Goal: Information Seeking & Learning: Learn about a topic

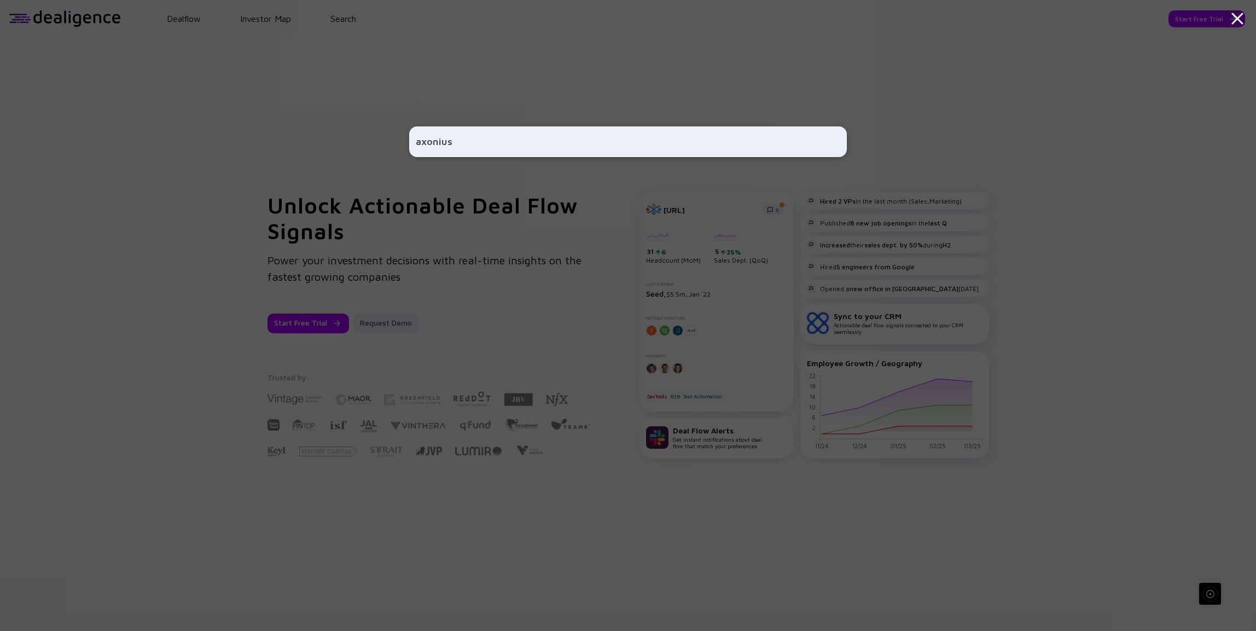
type input "axonius"
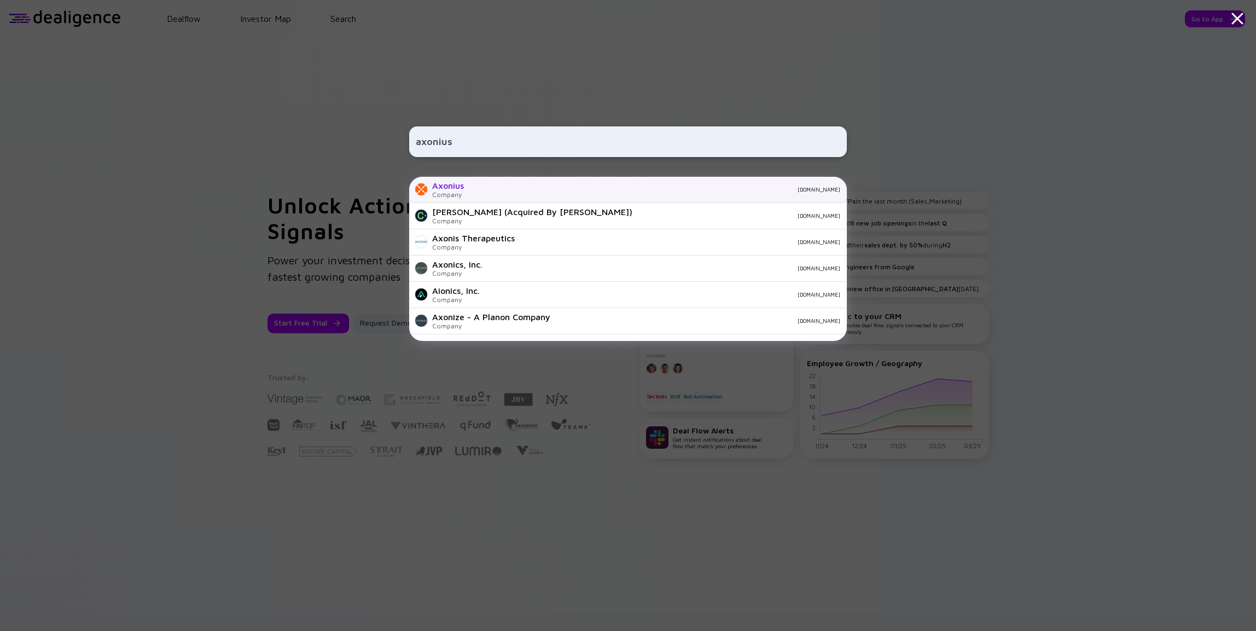
click at [497, 189] on div "[DOMAIN_NAME]" at bounding box center [657, 189] width 368 height 7
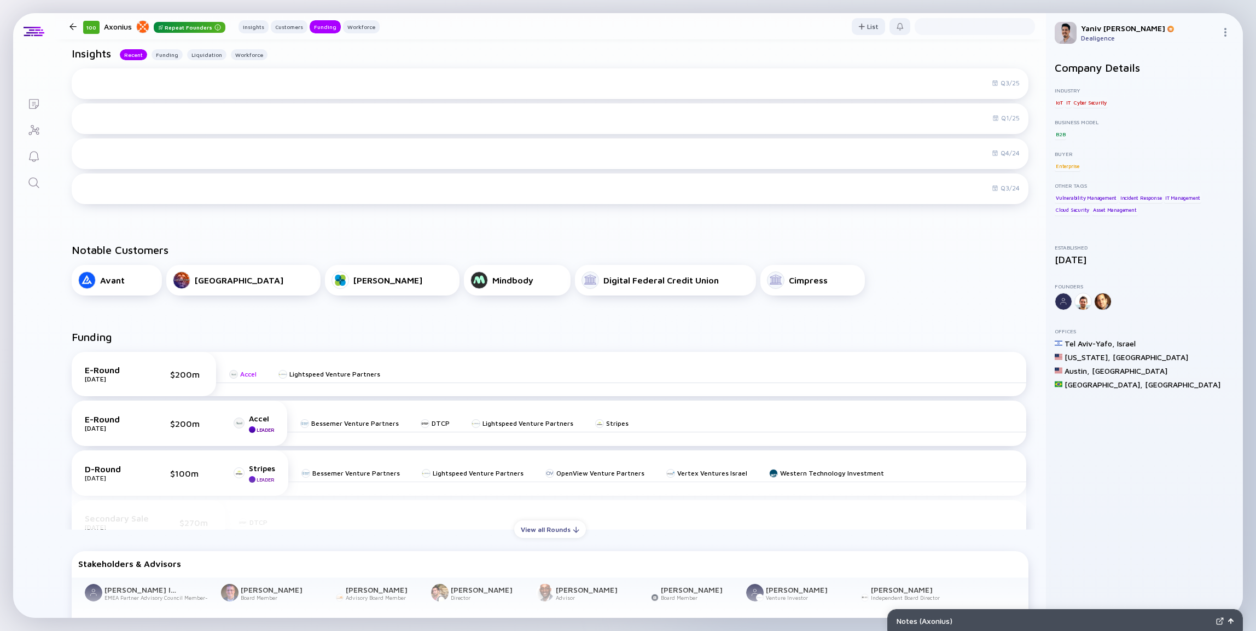
scroll to position [470, 0]
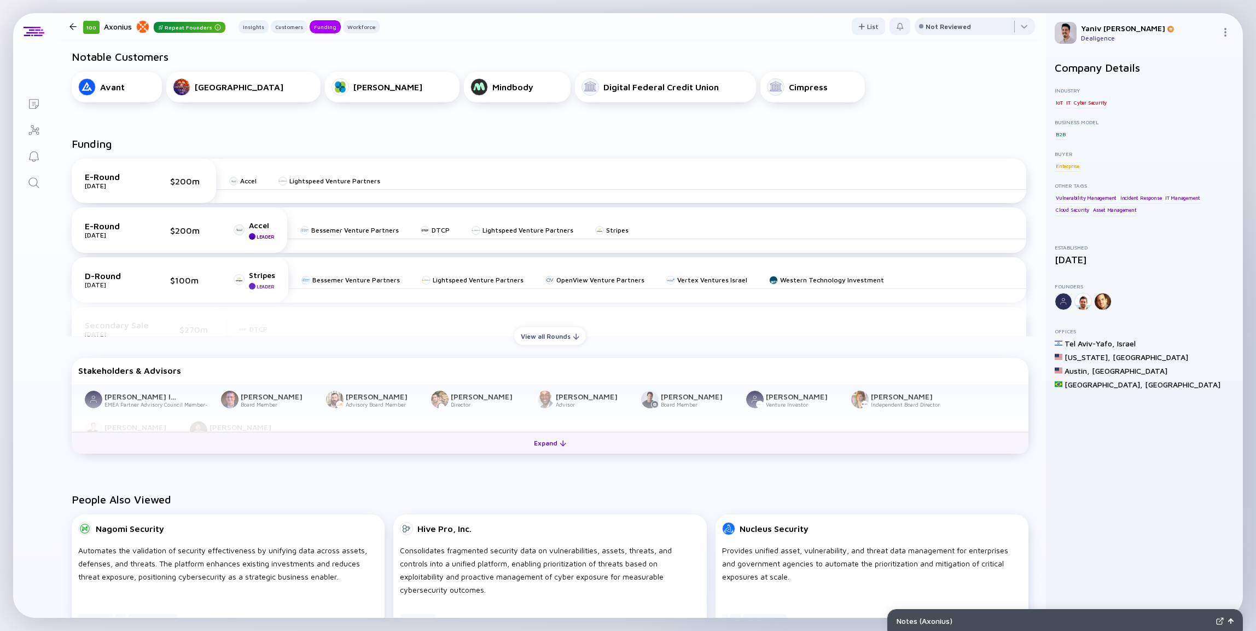
click at [276, 441] on button "Expand" at bounding box center [550, 443] width 957 height 22
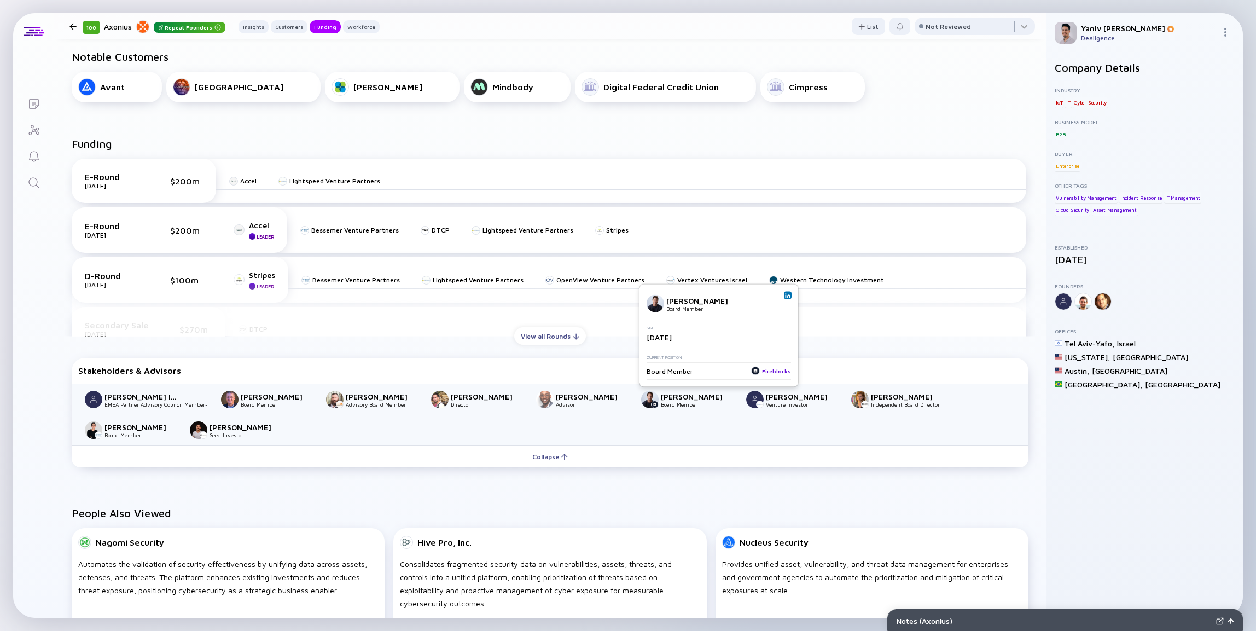
click at [772, 370] on div "Fireblocks" at bounding box center [771, 370] width 40 height 9
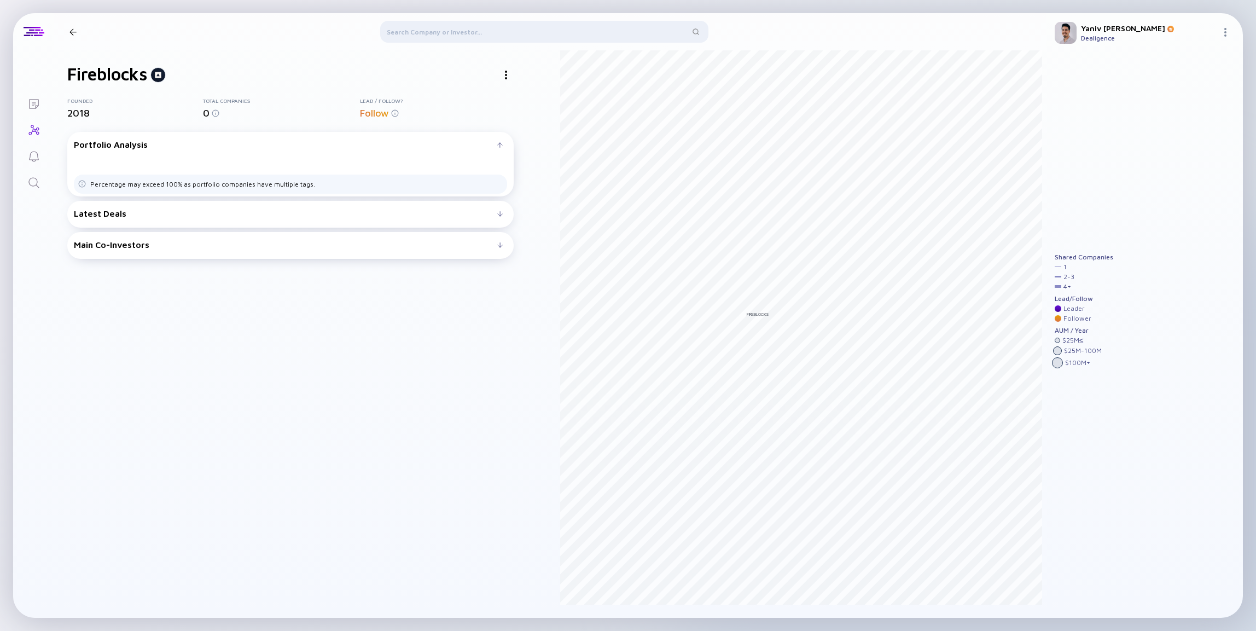
click at [504, 78] on div at bounding box center [505, 74] width 15 height 15
click at [530, 101] on div "Linkedin" at bounding box center [527, 96] width 62 height 22
